Goal: Navigation & Orientation: Understand site structure

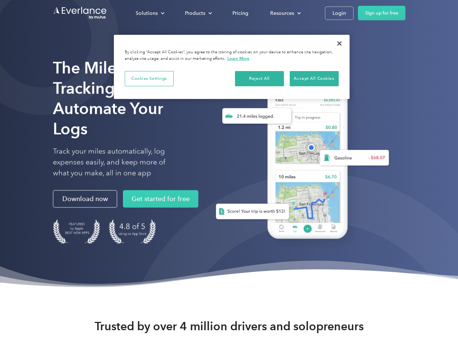
click at [150, 13] on div "Solutions" at bounding box center [147, 13] width 22 height 9
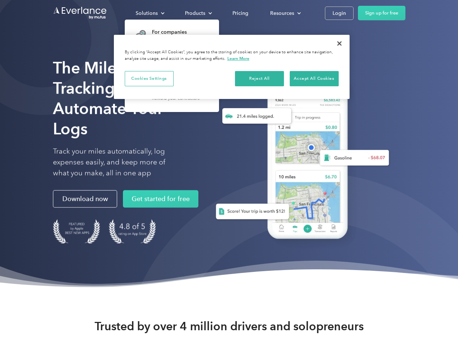
click at [198, 13] on div "Products" at bounding box center [195, 13] width 20 height 9
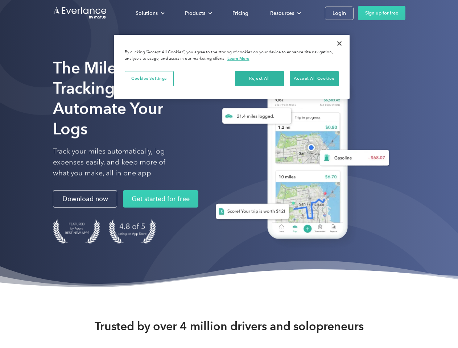
click at [285, 13] on div "Resources" at bounding box center [282, 13] width 24 height 9
click at [149, 78] on button "Cookies Settings" at bounding box center [149, 78] width 49 height 15
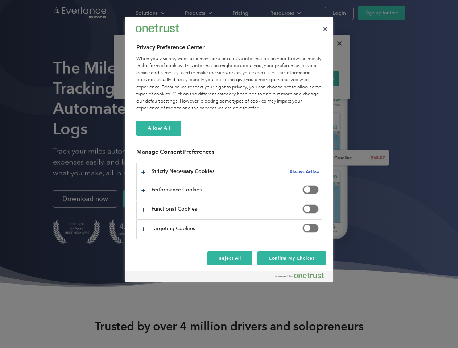
click at [260, 78] on div "When you visit any website, it may store or retrieve information on your browse…" at bounding box center [229, 84] width 186 height 57
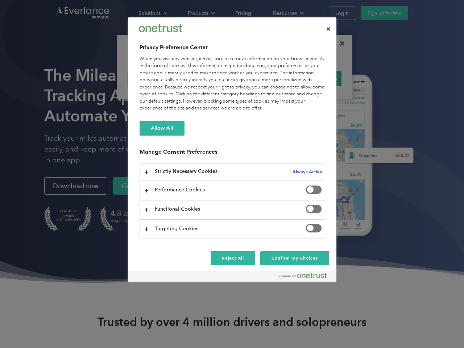
click at [314, 78] on div "When you visit any website, it may store or retrieve information on your browse…" at bounding box center [233, 84] width 186 height 57
click at [340, 44] on div at bounding box center [232, 174] width 464 height 348
